Goal: Task Accomplishment & Management: Manage account settings

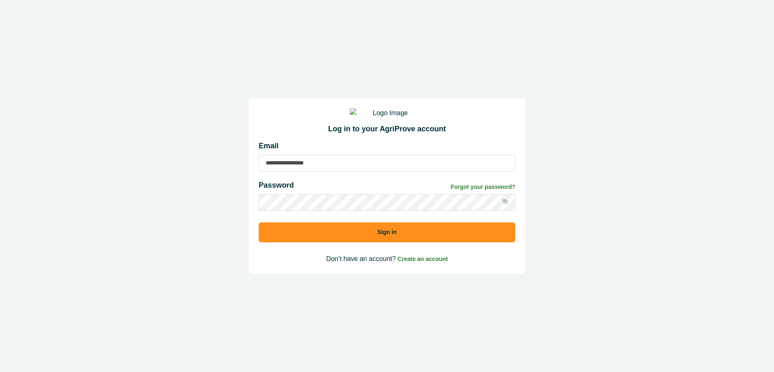
click at [308, 165] on input at bounding box center [387, 163] width 257 height 17
type input "**********"
click at [310, 194] on div "Password Forgot your password?" at bounding box center [387, 187] width 257 height 14
click at [259, 222] on button "Sign in" at bounding box center [387, 232] width 257 height 20
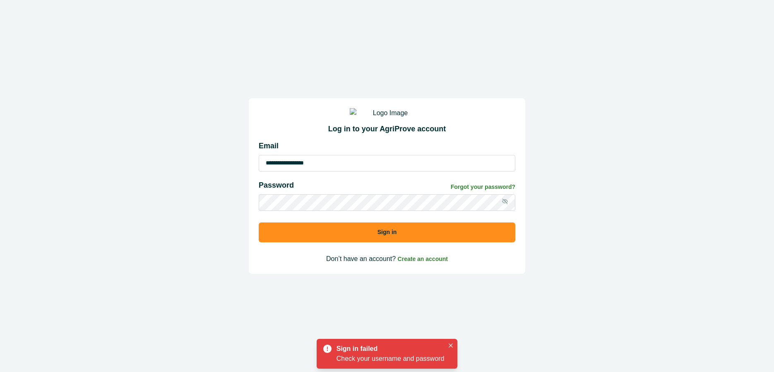
drag, startPoint x: 453, startPoint y: 234, endPoint x: 323, endPoint y: 221, distance: 130.1
click at [452, 234] on button "Sign in" at bounding box center [387, 232] width 257 height 20
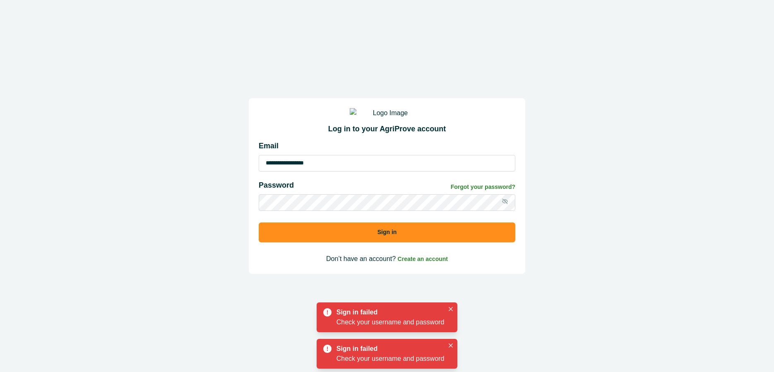
click at [506, 204] on icon at bounding box center [504, 201] width 7 height 7
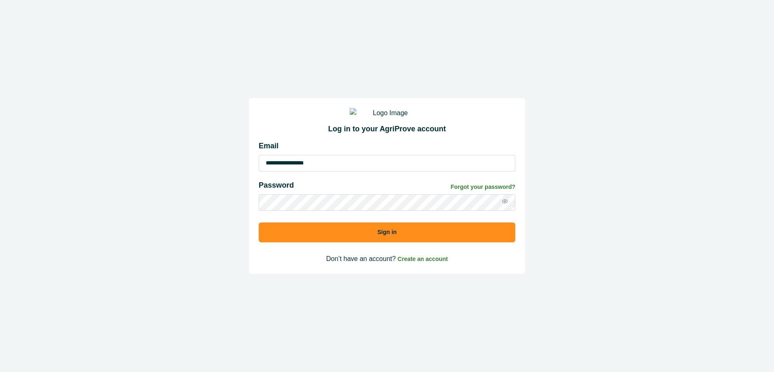
click at [422, 194] on div "Password Forgot your password?" at bounding box center [387, 187] width 257 height 14
click at [381, 237] on button "Sign in" at bounding box center [387, 232] width 257 height 20
